Goal: Navigation & Orientation: Find specific page/section

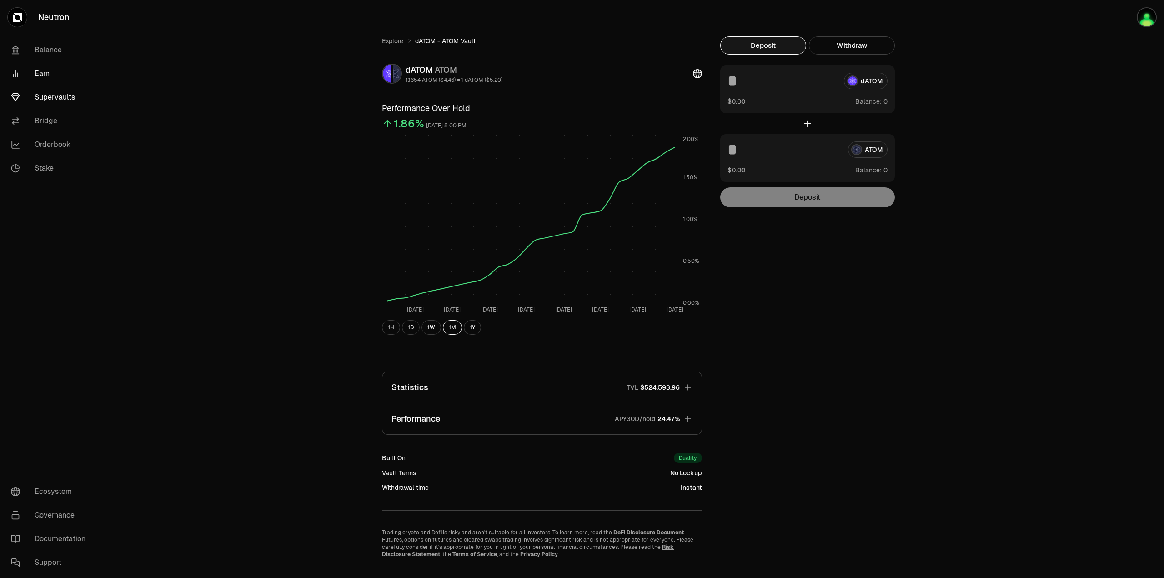
click at [37, 75] on link "Earn" at bounding box center [51, 74] width 95 height 24
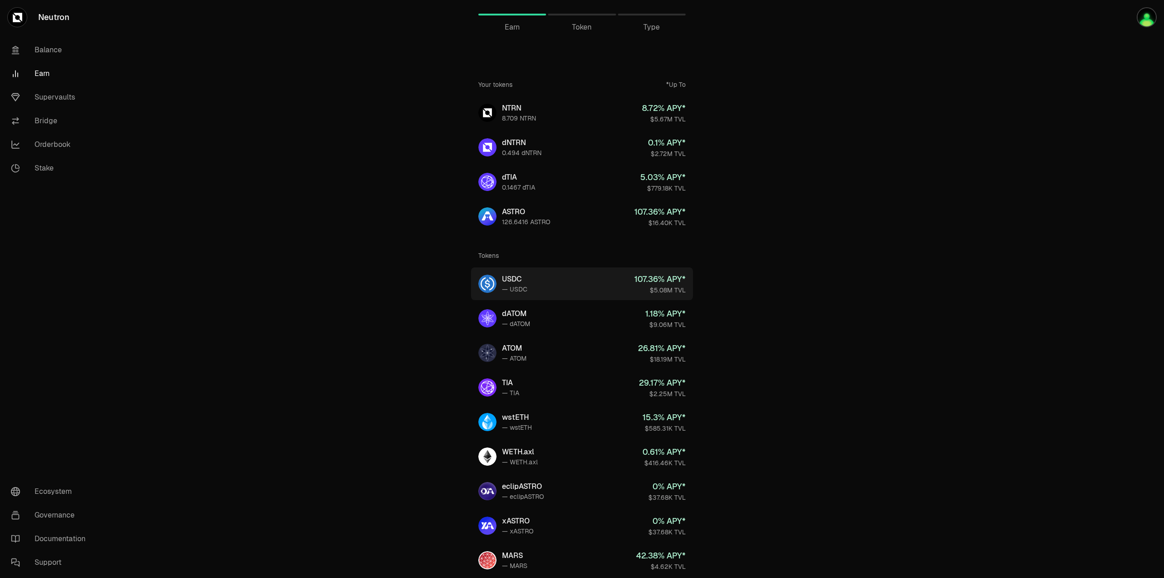
click at [653, 281] on div "107.36 % APY*" at bounding box center [659, 279] width 51 height 13
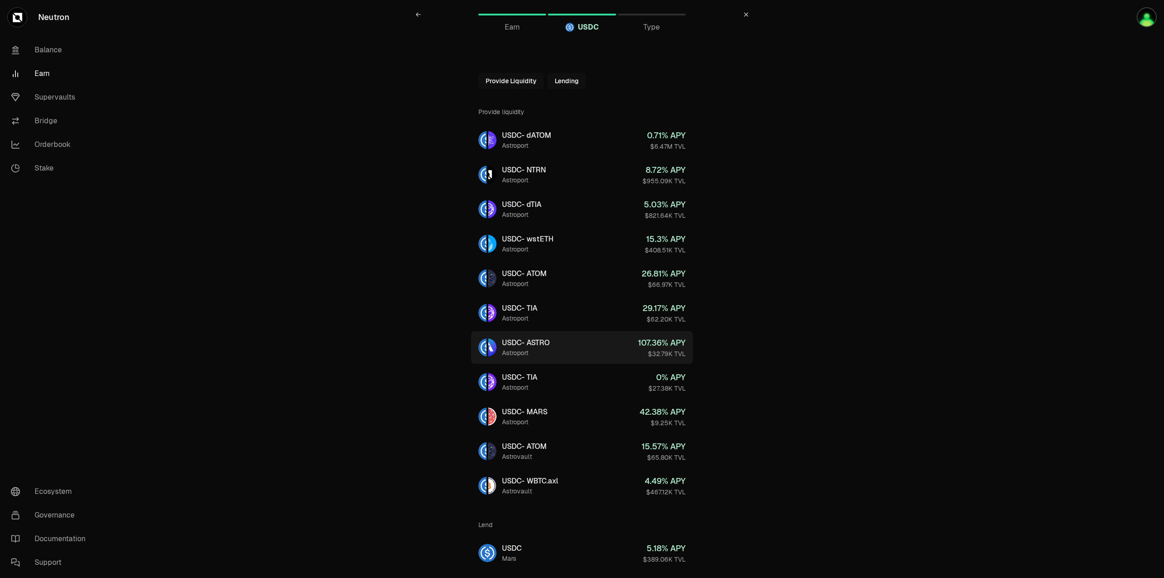
scroll to position [28, 0]
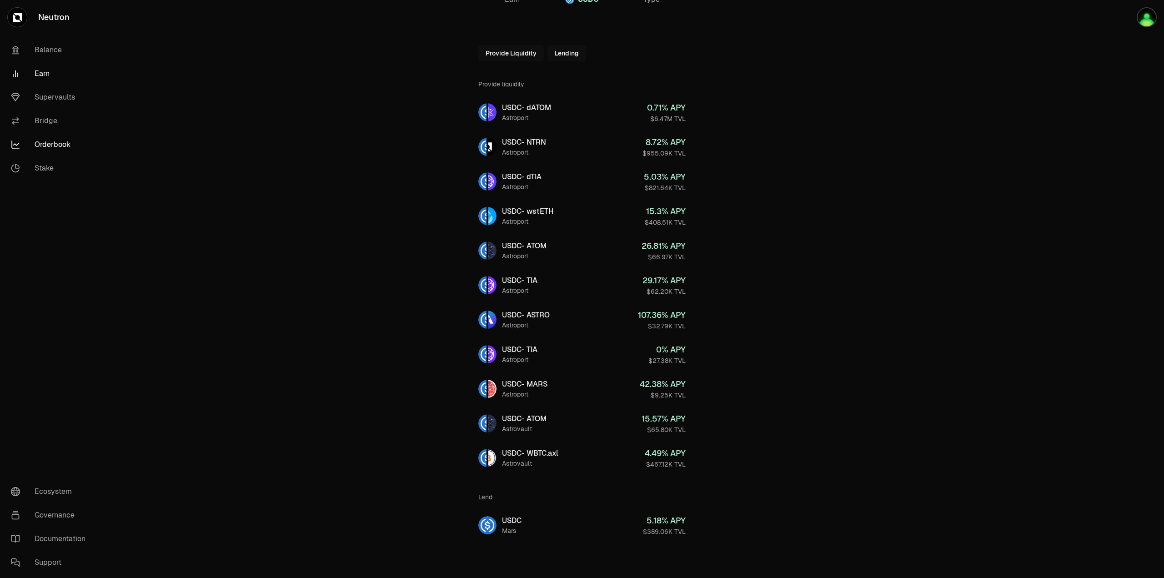
click at [49, 145] on link "Orderbook" at bounding box center [51, 145] width 95 height 24
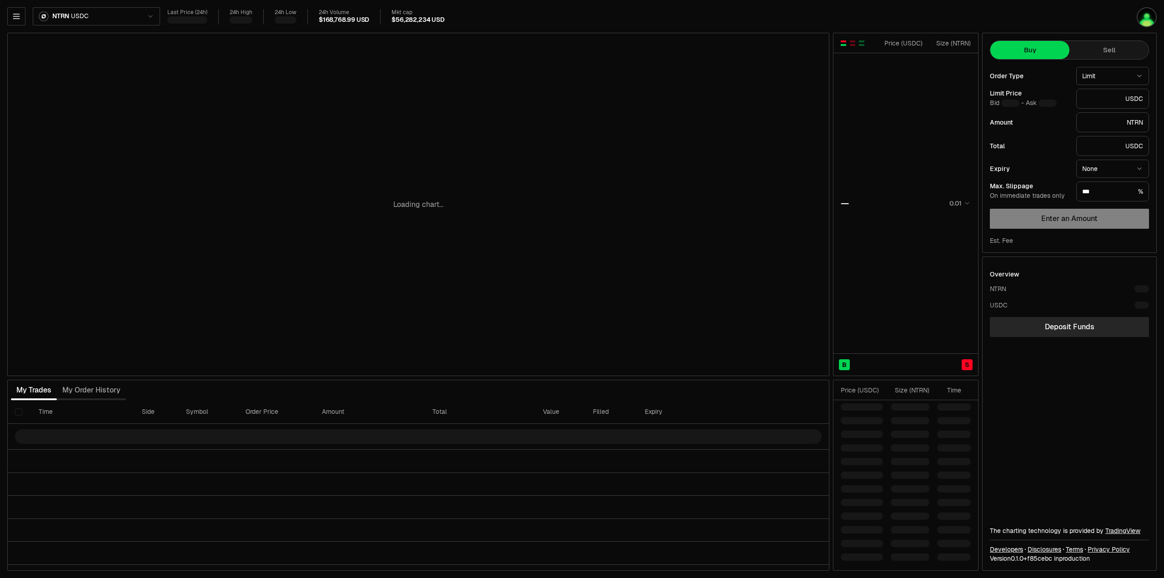
type input "********"
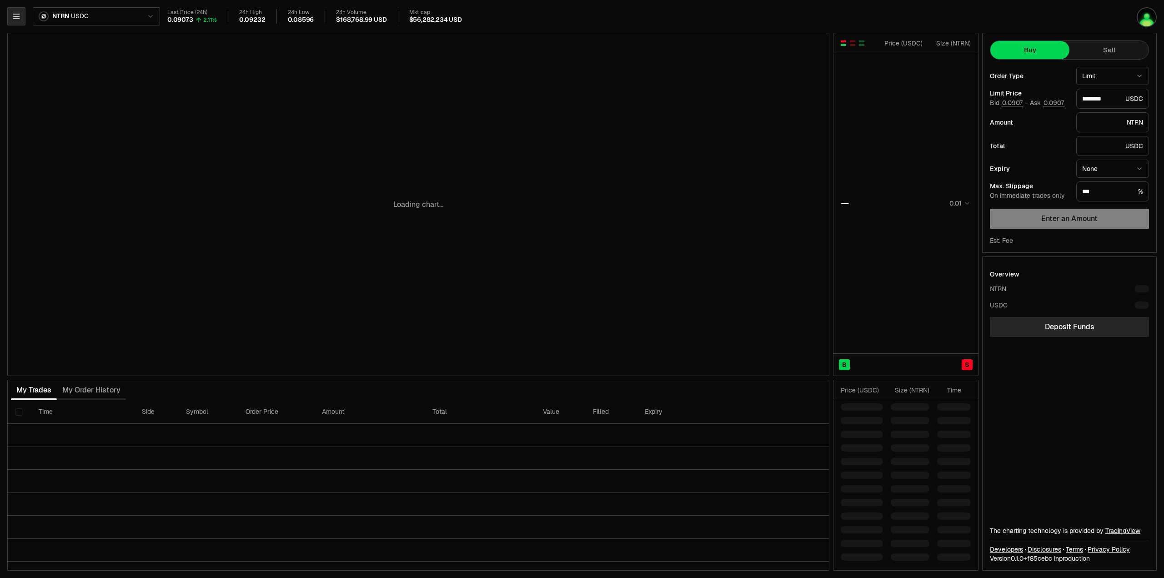
click at [15, 15] on icon "button" at bounding box center [16, 16] width 9 height 9
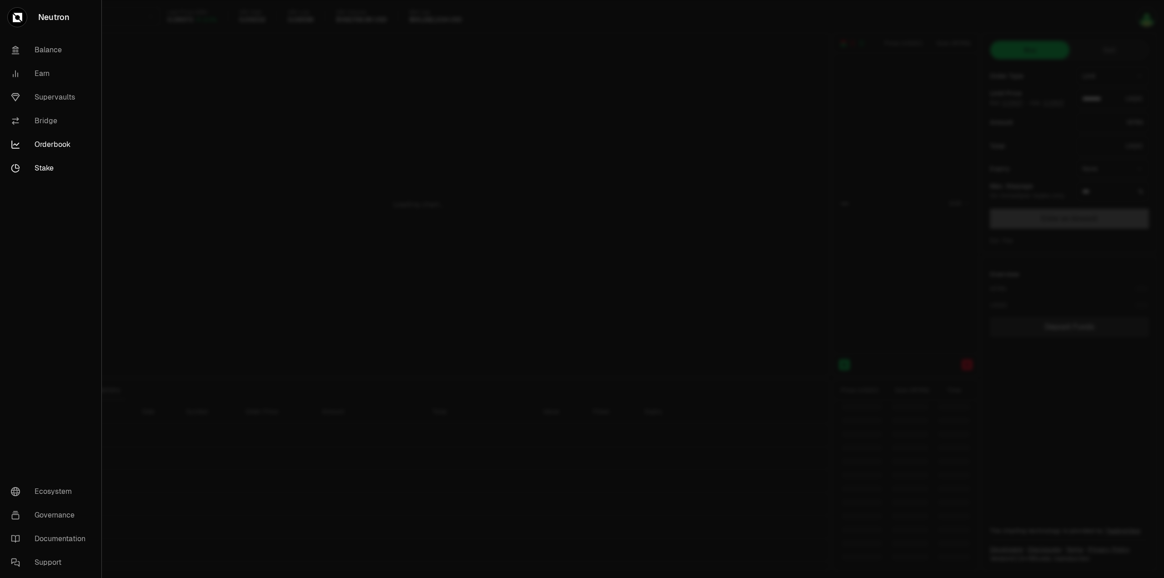
click at [37, 164] on link "Stake" at bounding box center [51, 168] width 94 height 24
